Goal: Information Seeking & Learning: Learn about a topic

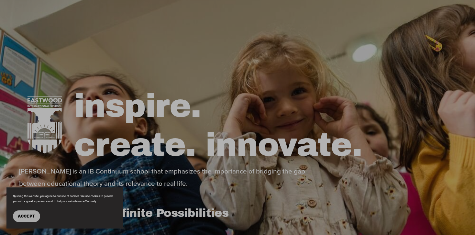
scroll to position [15, 0]
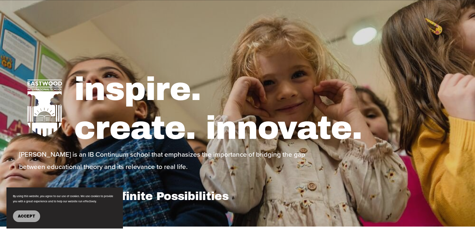
scroll to position [28, 0]
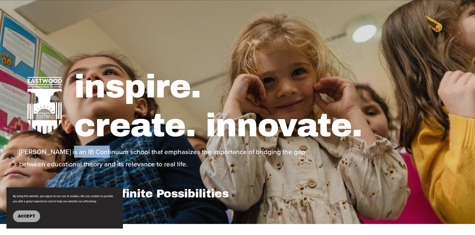
drag, startPoint x: 65, startPoint y: 153, endPoint x: 105, endPoint y: 154, distance: 40.5
click at [105, 154] on p "Eastwood is an IB Continuum school that emphasizes the importance of bridging t…" at bounding box center [173, 158] width 309 height 24
drag, startPoint x: 128, startPoint y: 154, endPoint x: 66, endPoint y: 150, distance: 62.0
click at [66, 150] on p "Eastwood is an IB Continuum school that emphasizes the importance of bridging t…" at bounding box center [173, 158] width 309 height 24
copy p "IB Continuum school"
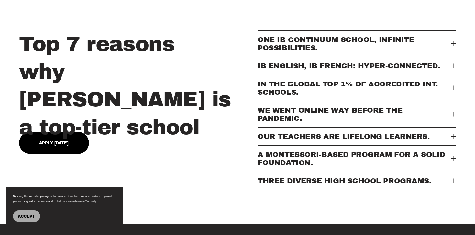
scroll to position [258, 0]
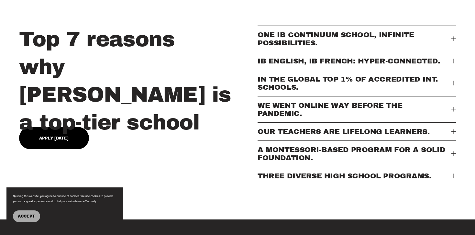
click at [272, 152] on span "A MONTESSORI-BASED PROGRAM FOR A SOLID FOUNDATION." at bounding box center [355, 154] width 194 height 16
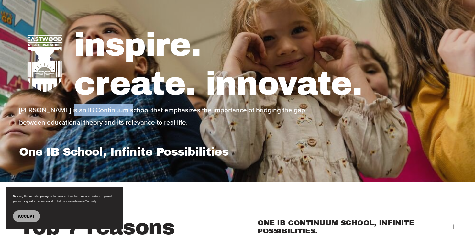
scroll to position [0, 0]
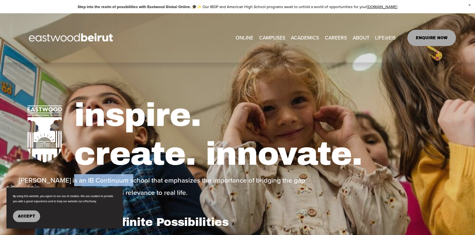
click at [62, 36] on img at bounding box center [72, 37] width 106 height 33
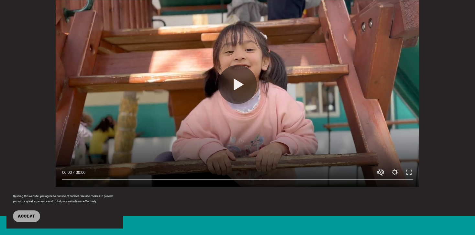
scroll to position [631, 0]
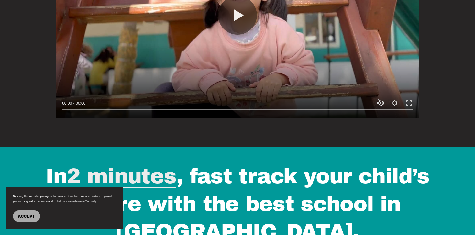
click at [26, 213] on button "Accept" at bounding box center [26, 216] width 27 height 12
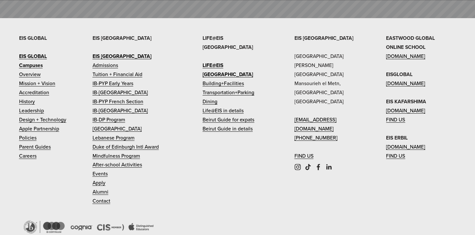
scroll to position [2744, 0]
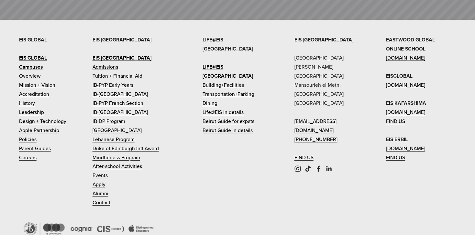
click at [29, 54] on strong "EIS GLOBAL" at bounding box center [33, 57] width 28 height 7
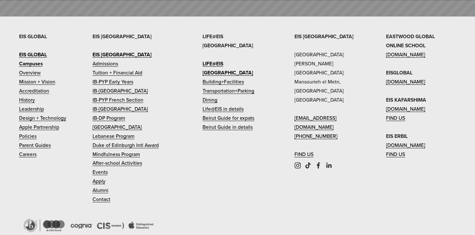
scroll to position [2747, 0]
click at [25, 51] on strong "EIS GLOBAL" at bounding box center [33, 54] width 28 height 7
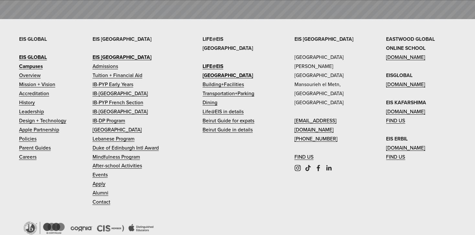
scroll to position [2744, 0]
click at [32, 63] on strong "Campuses" at bounding box center [31, 66] width 24 height 7
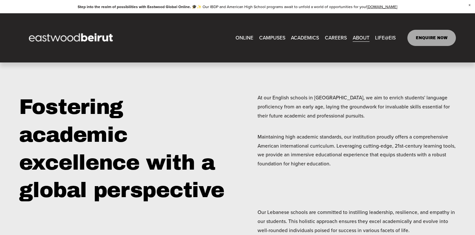
scroll to position [989, 0]
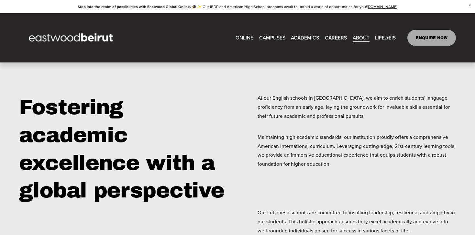
click at [96, 36] on img at bounding box center [72, 37] width 106 height 33
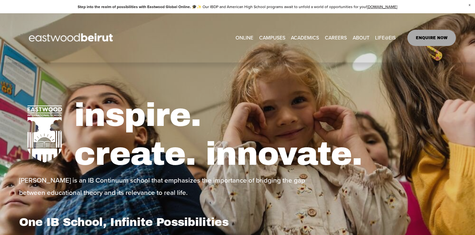
click at [0, 0] on span "Mission + Vision" at bounding box center [0, 0] width 0 height 0
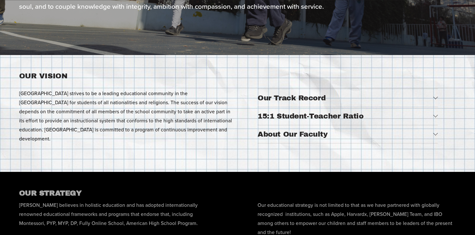
scroll to position [173, 0]
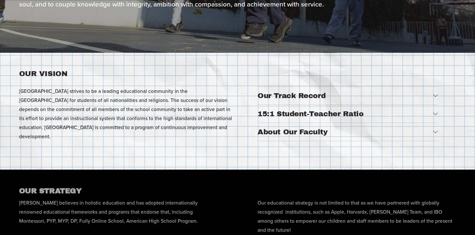
click at [317, 123] on button "About Our Faculty" at bounding box center [348, 132] width 180 height 18
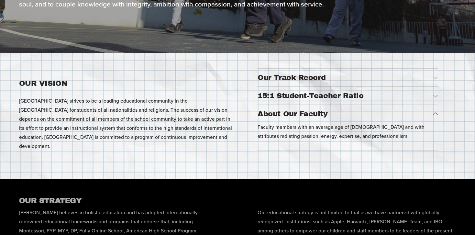
click at [310, 101] on button "15:1 Student-Teacher Ratio" at bounding box center [348, 96] width 180 height 18
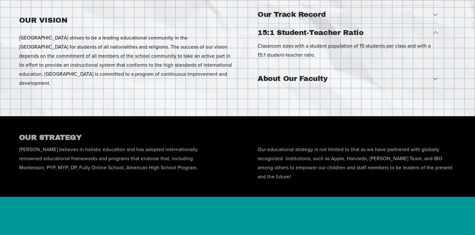
scroll to position [236, 0]
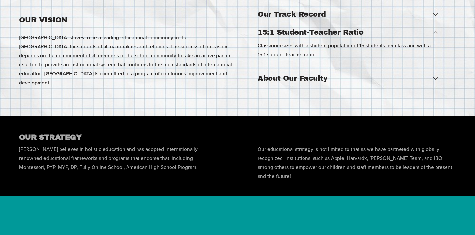
click at [296, 16] on span "Our Track Record" at bounding box center [346, 14] width 176 height 8
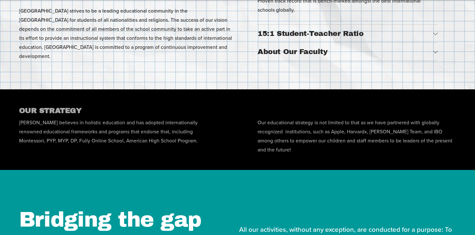
scroll to position [264, 0]
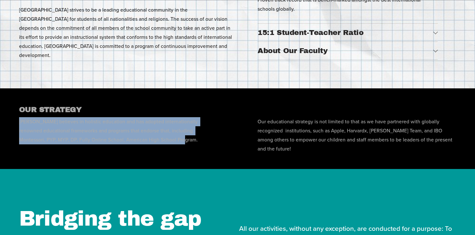
drag, startPoint x: 17, startPoint y: 116, endPoint x: 144, endPoint y: 141, distance: 129.6
click at [144, 141] on div "OUR STRATEGY Eastwood believes in holistic education and has adopted internatio…" at bounding box center [237, 128] width 475 height 49
copy div "Eastwood believes in holistic education and has adopted internationally renowne…"
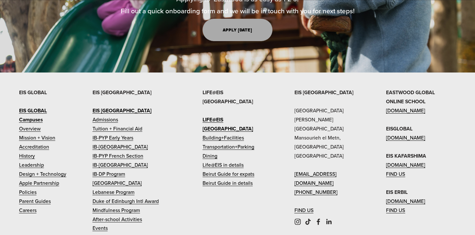
scroll to position [713, 0]
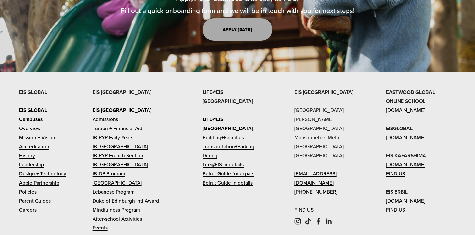
click at [31, 164] on link "Leadership" at bounding box center [31, 164] width 25 height 9
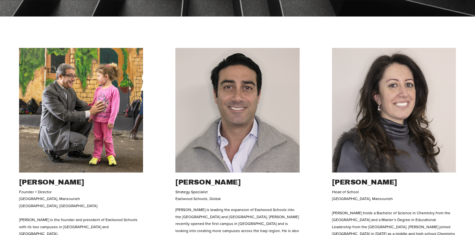
scroll to position [217, 0]
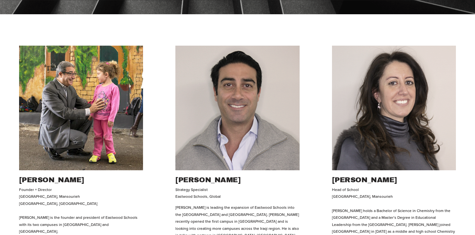
click at [61, 127] on img at bounding box center [81, 108] width 124 height 125
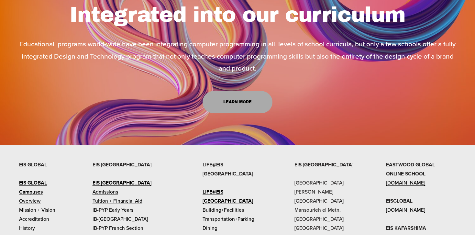
scroll to position [1168, 0]
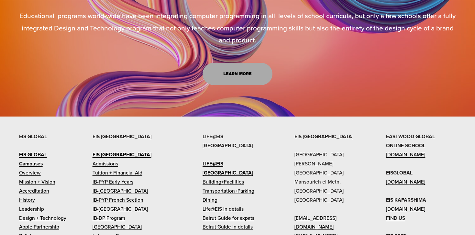
click at [51, 222] on link "Apple Partnership" at bounding box center [39, 226] width 40 height 9
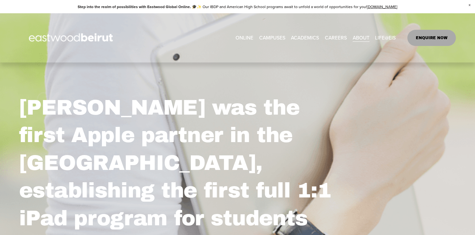
click at [47, 38] on img at bounding box center [72, 37] width 106 height 33
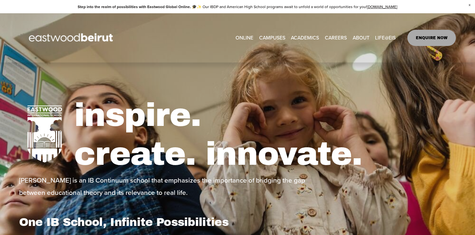
click at [340, 36] on link "CAREERS" at bounding box center [336, 38] width 22 height 10
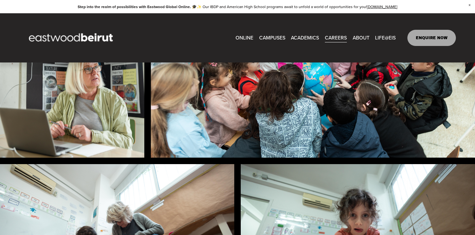
scroll to position [443, 0]
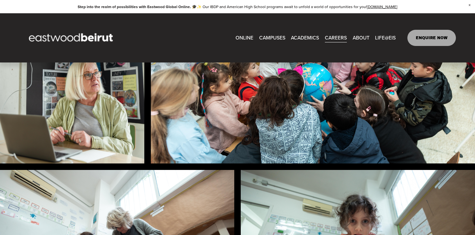
click at [0, 0] on span "History" at bounding box center [0, 0] width 0 height 0
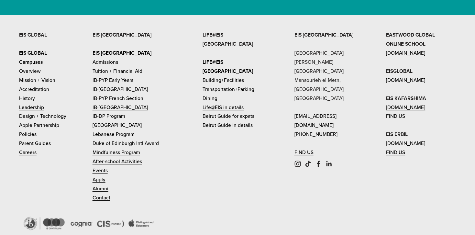
scroll to position [1307, 0]
